Goal: Check status: Check status

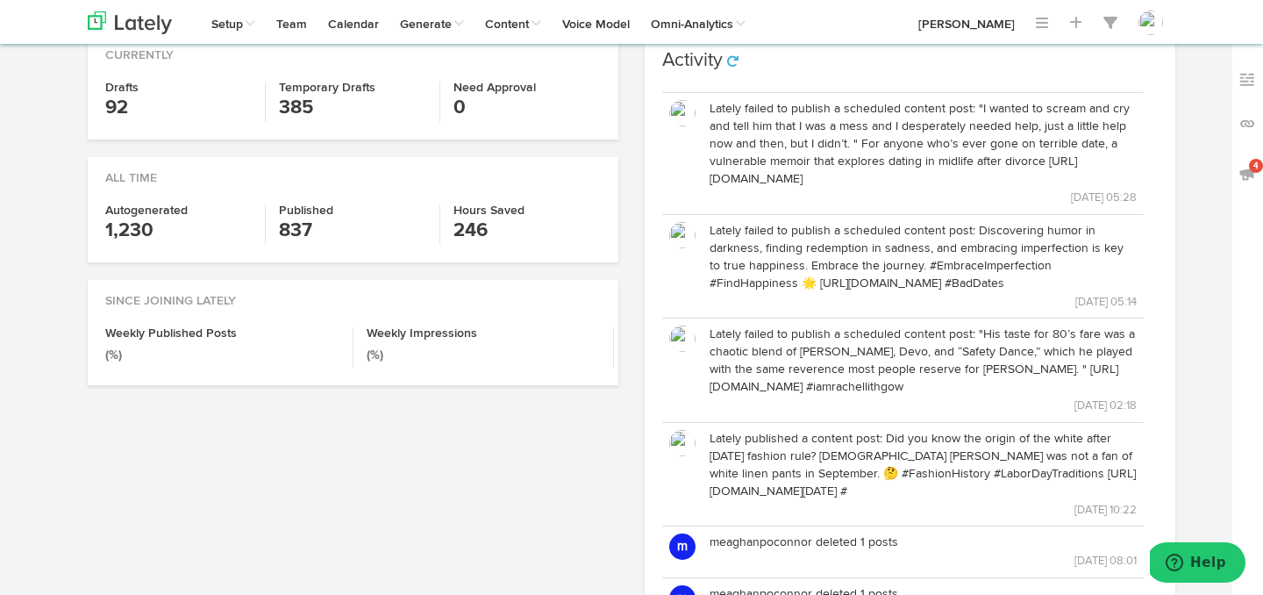
scroll to position [485, 0]
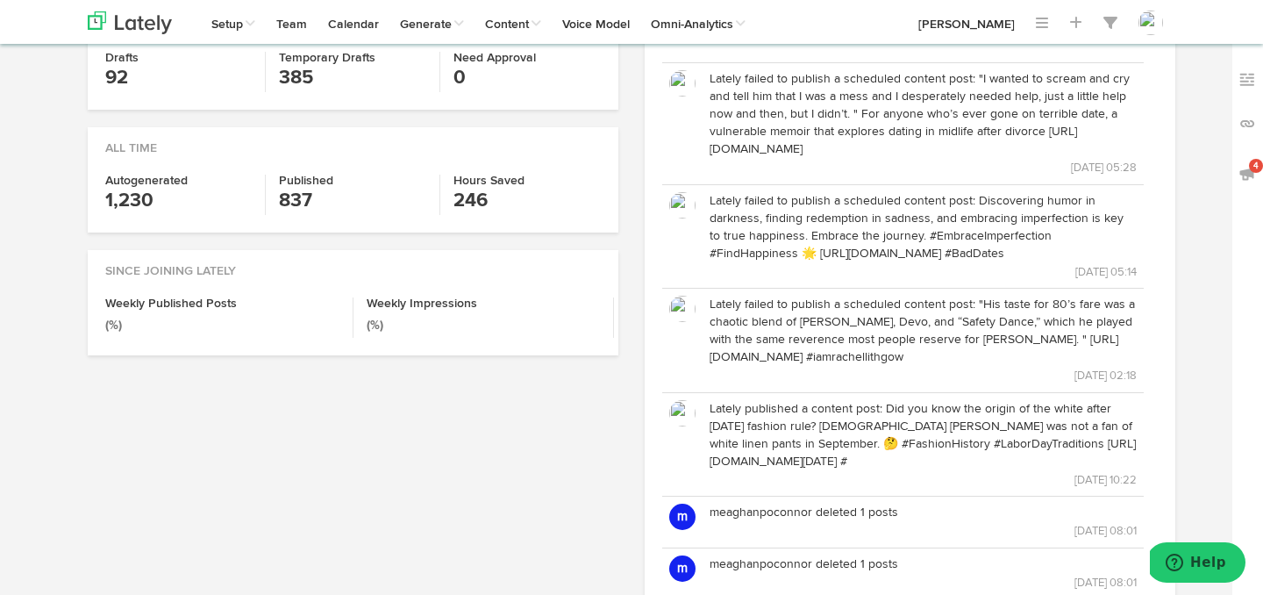
click at [870, 134] on p "Lately failed to publish a scheduled content post: "I wanted to scream and cry …" at bounding box center [922, 114] width 427 height 88
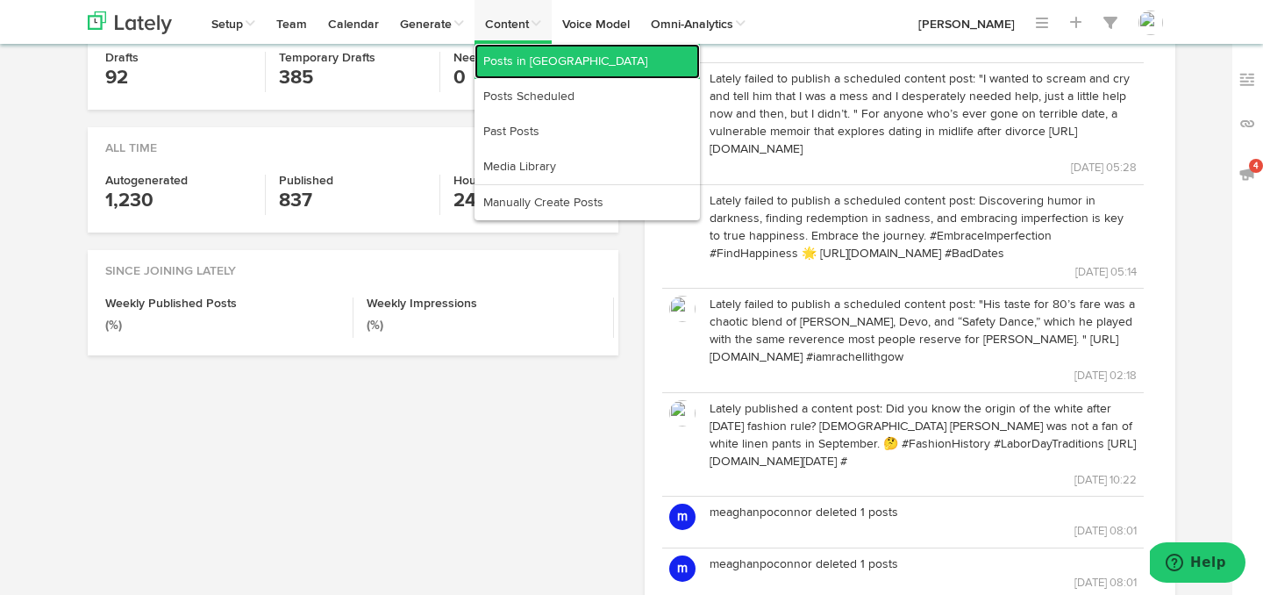
click at [508, 57] on link "Posts in [GEOGRAPHIC_DATA]" at bounding box center [586, 61] width 225 height 35
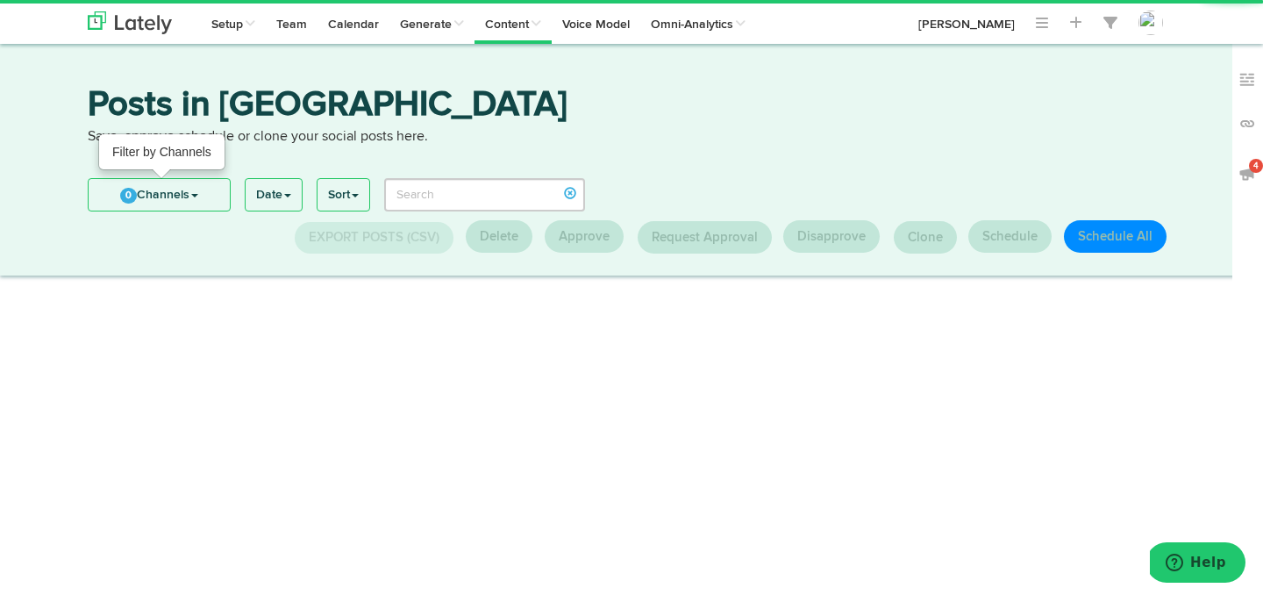
click at [127, 200] on span "0" at bounding box center [128, 196] width 17 height 16
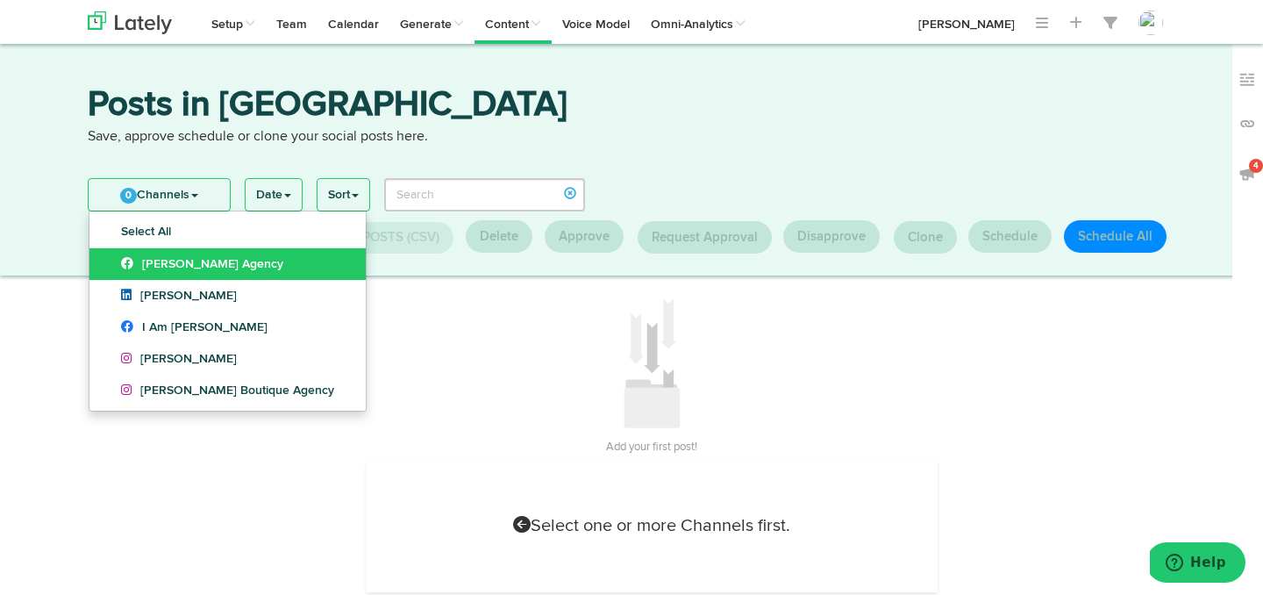
click at [113, 278] on link "[PERSON_NAME] Agency" at bounding box center [227, 264] width 276 height 32
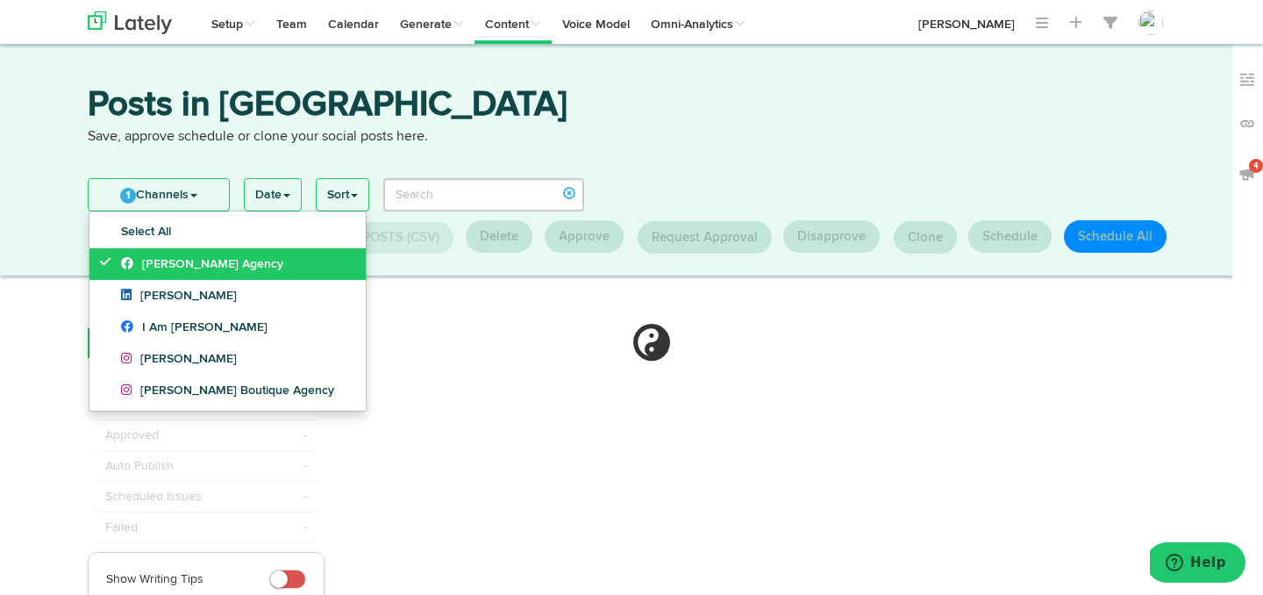
click at [110, 274] on link "[PERSON_NAME] Agency" at bounding box center [227, 264] width 276 height 32
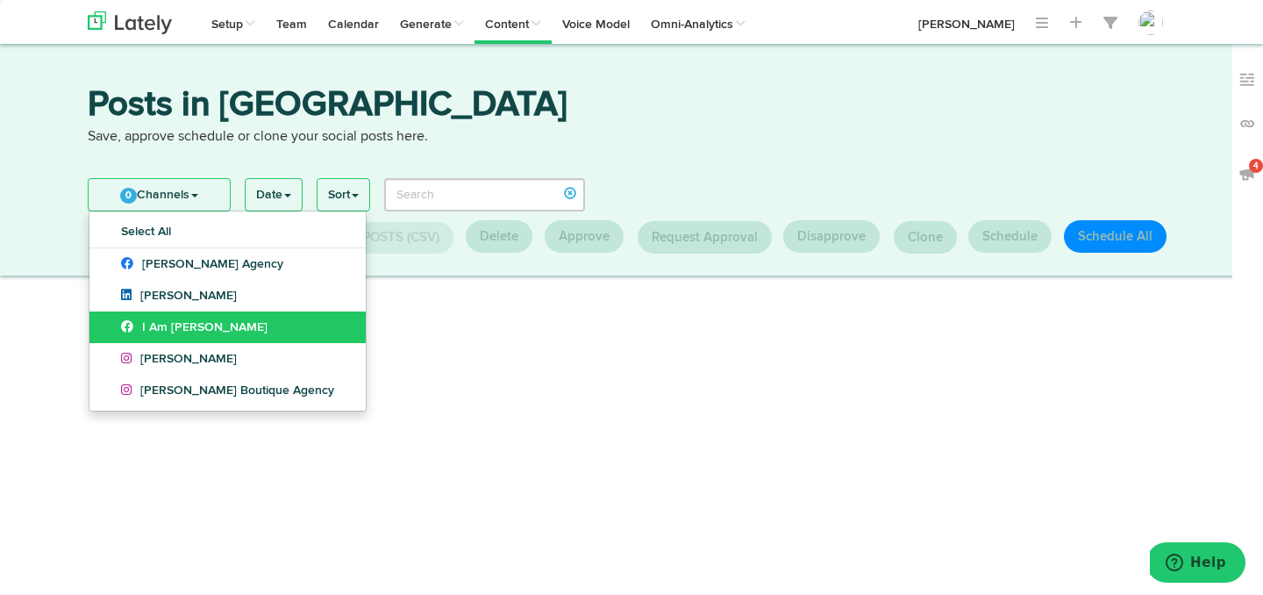
click at [110, 315] on link "I Am [PERSON_NAME]" at bounding box center [227, 327] width 276 height 32
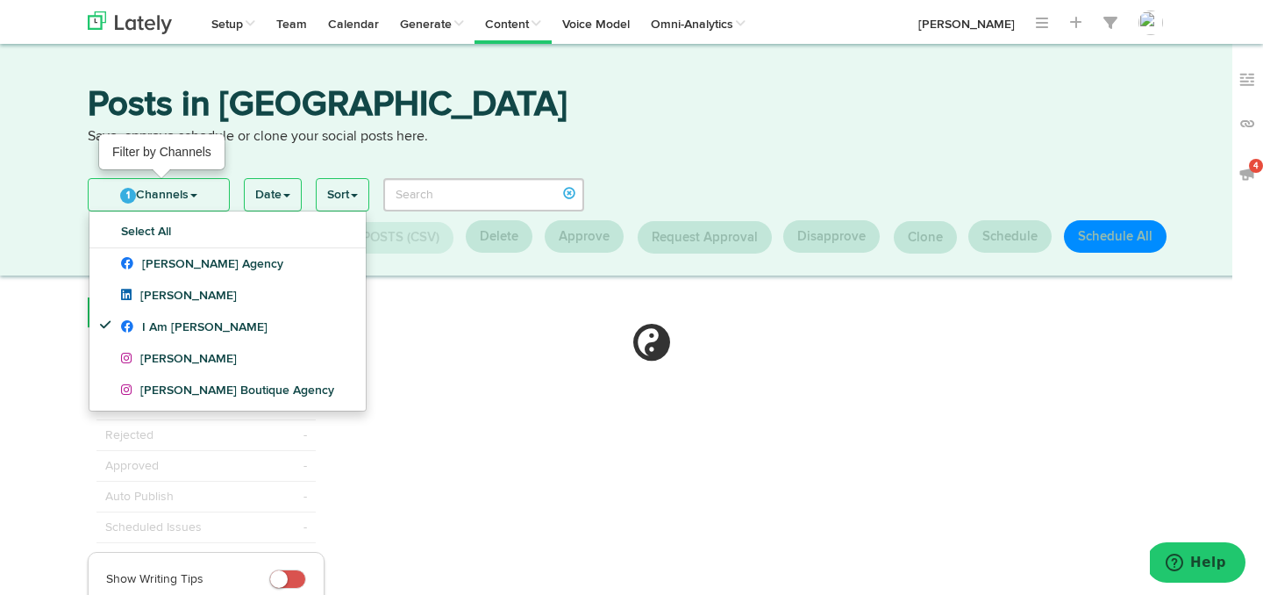
click at [142, 200] on link "1 Channels" at bounding box center [159, 195] width 140 height 32
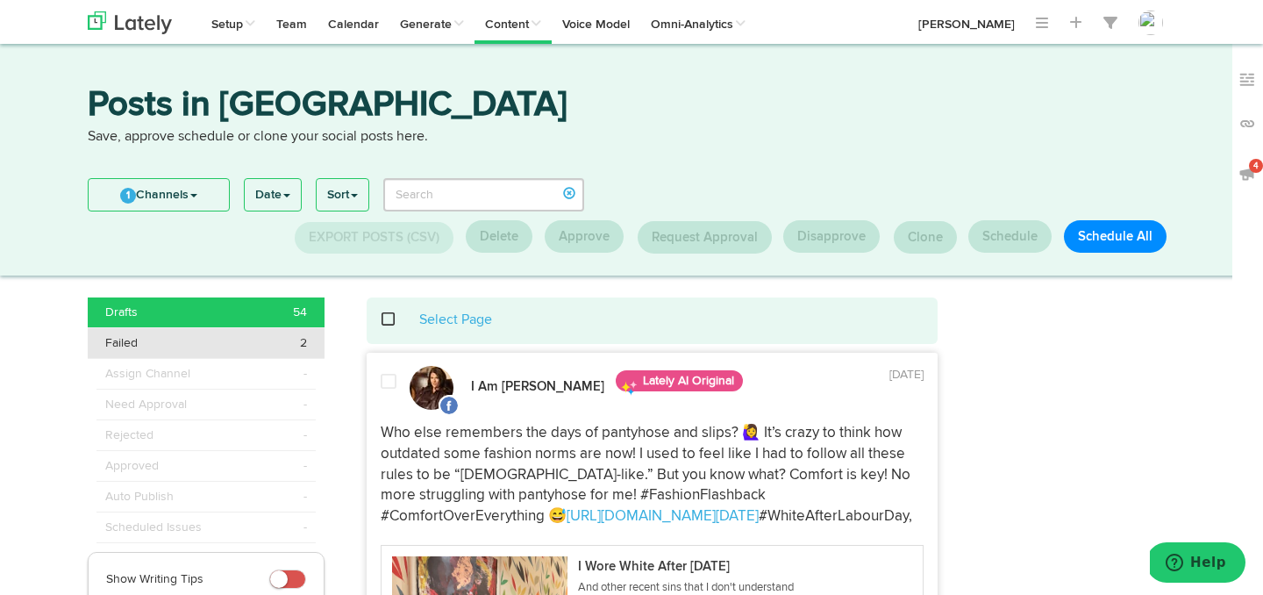
click at [191, 348] on div "Failed 2" at bounding box center [206, 343] width 202 height 18
